Goal: Task Accomplishment & Management: Manage account settings

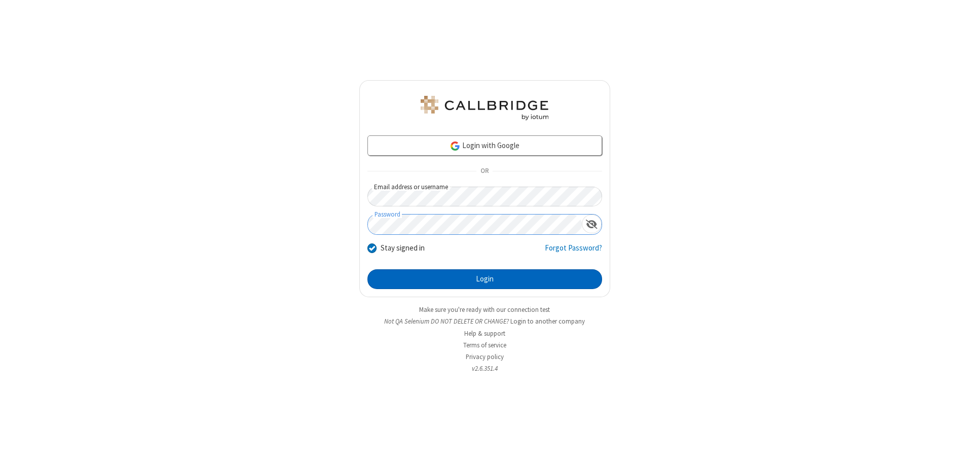
click at [485, 279] on button "Login" at bounding box center [484, 279] width 235 height 20
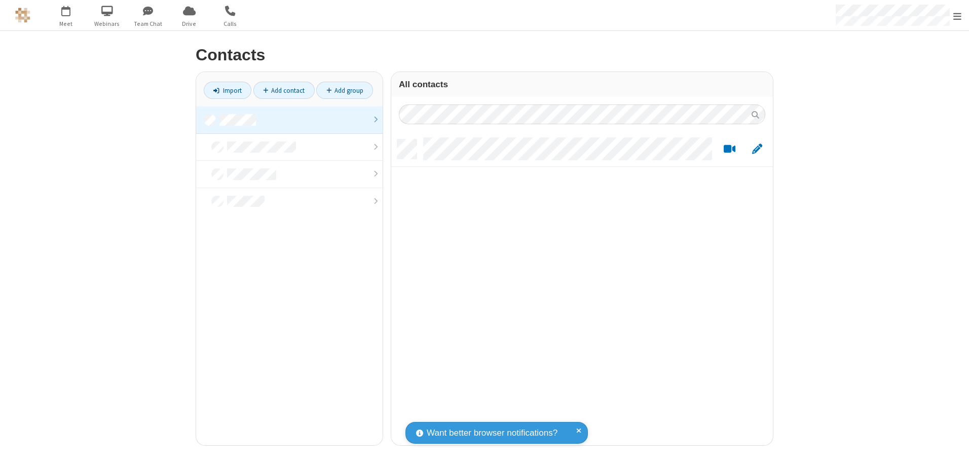
scroll to position [306, 374]
click at [289, 120] on link at bounding box center [289, 119] width 187 height 27
click at [284, 90] on link "Add contact" at bounding box center [283, 90] width 61 height 17
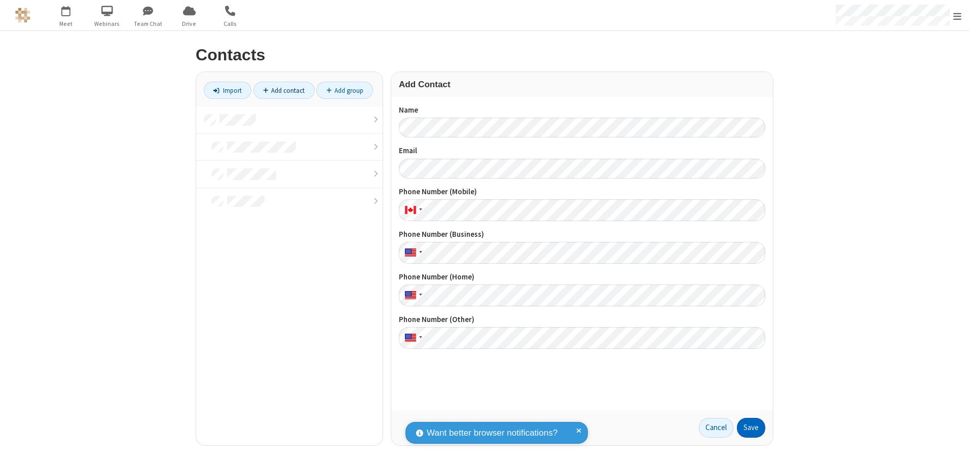
click at [751, 427] on button "Save" at bounding box center [751, 428] width 28 height 20
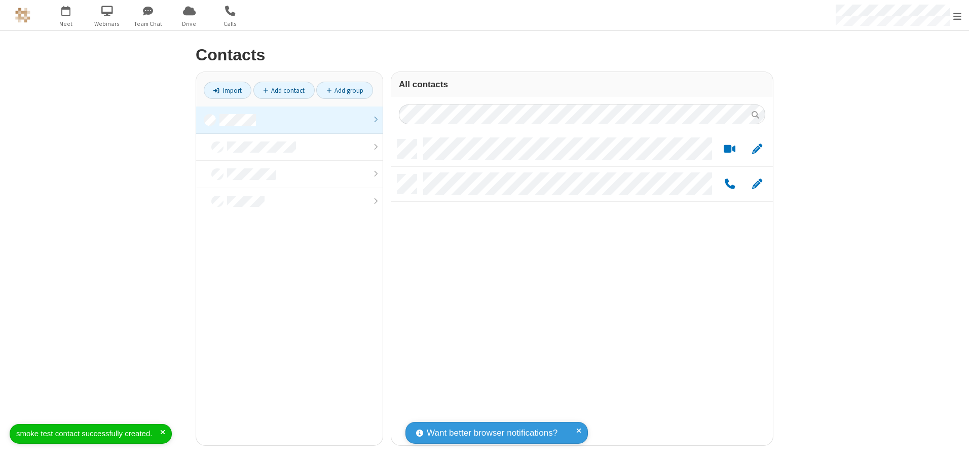
scroll to position [306, 374]
click at [284, 90] on link "Add contact" at bounding box center [283, 90] width 61 height 17
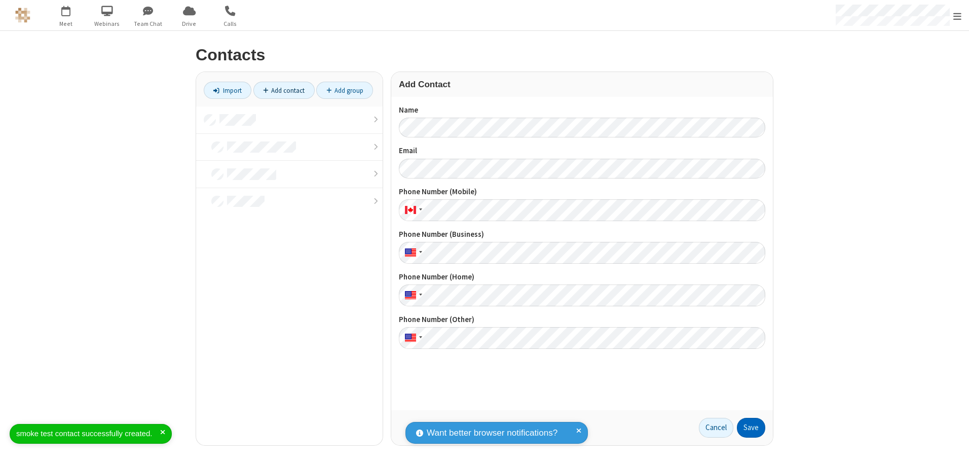
click at [751, 427] on button "Save" at bounding box center [751, 428] width 28 height 20
